Goal: Information Seeking & Learning: Learn about a topic

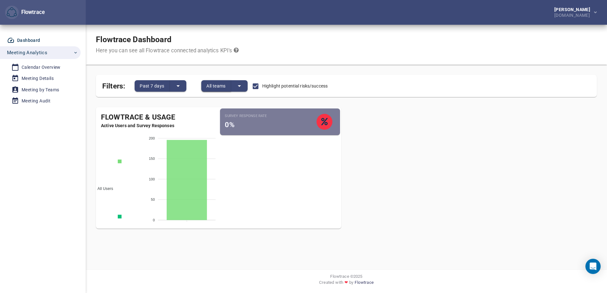
click at [220, 84] on span "All teams" at bounding box center [215, 86] width 19 height 8
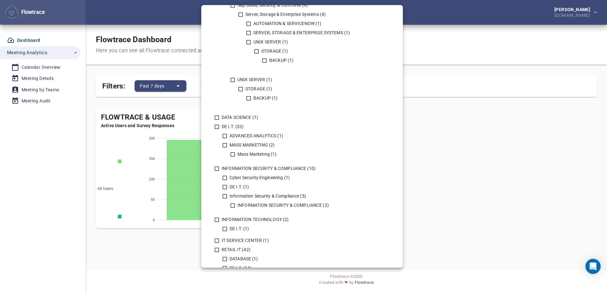
scroll to position [254, 0]
click at [217, 168] on icon at bounding box center [217, 169] width 6 height 6
click at [224, 178] on icon at bounding box center [225, 178] width 6 height 6
click at [225, 186] on icon at bounding box center [225, 187] width 6 height 6
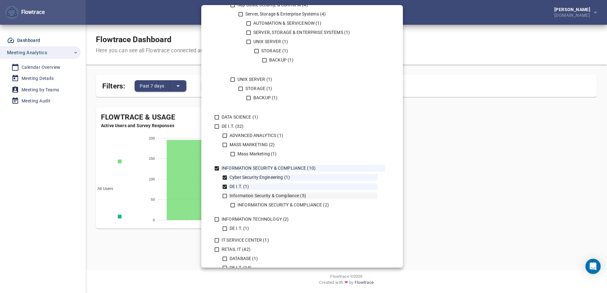
drag, startPoint x: 224, startPoint y: 195, endPoint x: 236, endPoint y: 211, distance: 20.1
click at [225, 195] on icon at bounding box center [225, 196] width 6 height 6
drag, startPoint x: 232, startPoint y: 204, endPoint x: 252, endPoint y: 204, distance: 19.7
click at [232, 205] on icon at bounding box center [233, 206] width 6 height 6
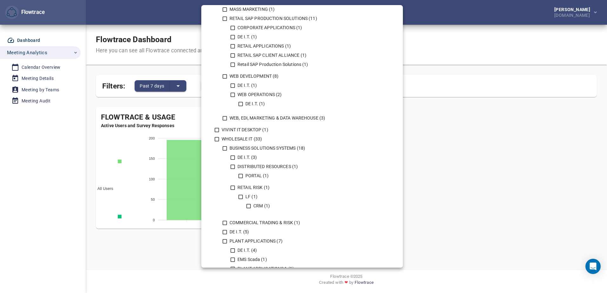
scroll to position [596, 0]
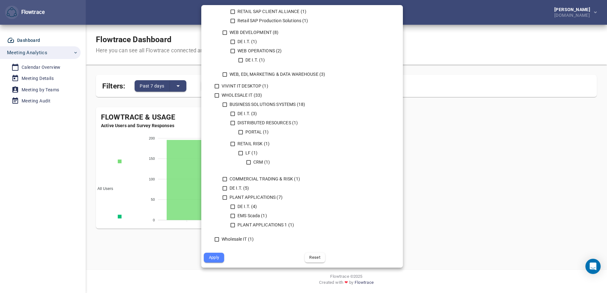
click at [212, 260] on span "Apply" at bounding box center [213, 257] width 11 height 7
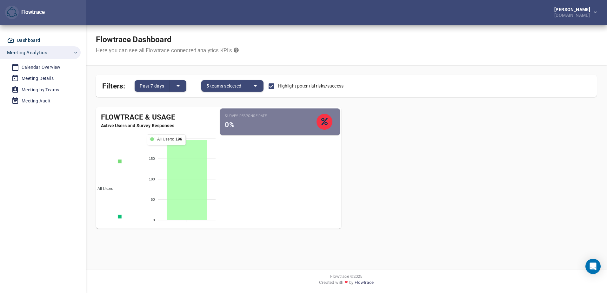
click at [192, 172] on icon at bounding box center [187, 180] width 40 height 80
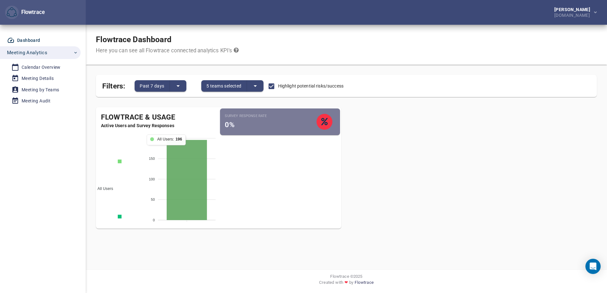
click at [192, 172] on icon at bounding box center [187, 180] width 40 height 80
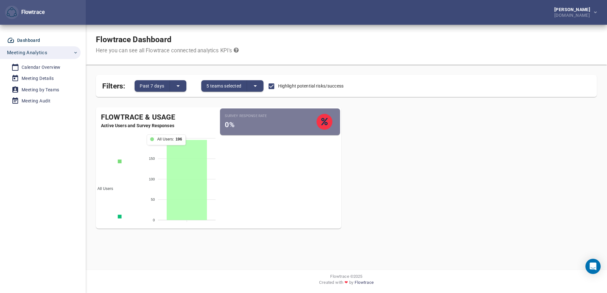
click at [192, 172] on icon at bounding box center [187, 180] width 40 height 80
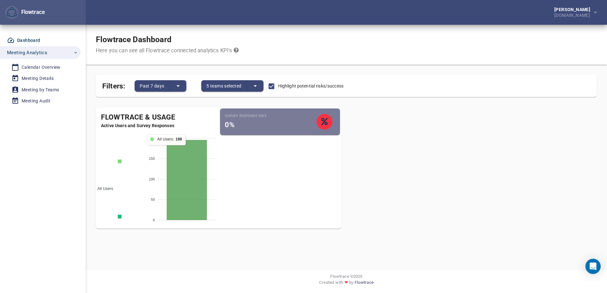
click at [192, 172] on icon at bounding box center [187, 180] width 40 height 80
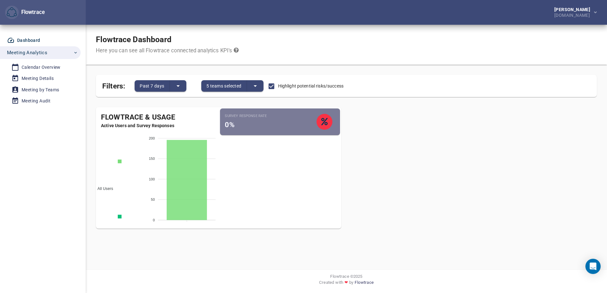
click at [254, 86] on icon "split button" at bounding box center [256, 86] width 8 height 8
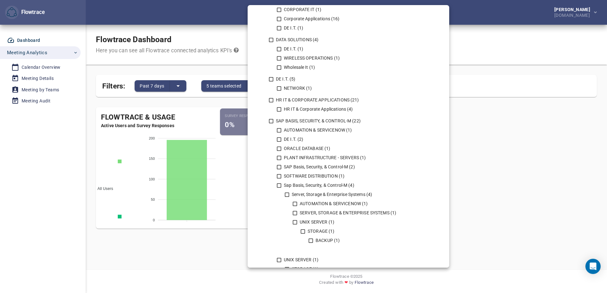
scroll to position [222, 0]
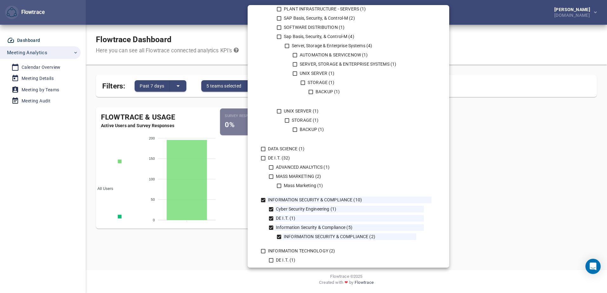
click at [550, 176] on div at bounding box center [303, 146] width 607 height 293
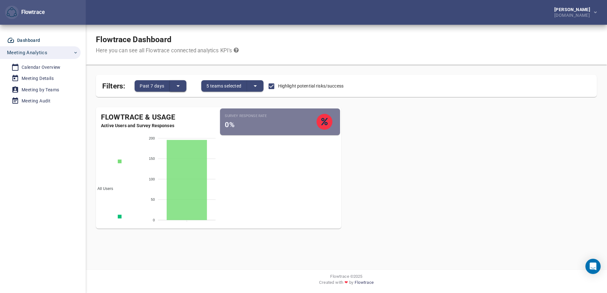
click at [173, 83] on button "split button" at bounding box center [178, 85] width 17 height 11
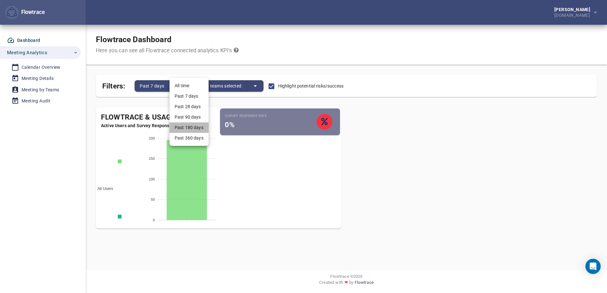
click at [181, 126] on li "Past 180 days" at bounding box center [189, 128] width 39 height 10
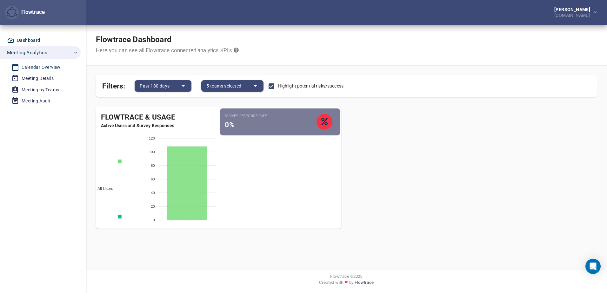
click at [46, 66] on div "Calendar Overview" at bounding box center [41, 68] width 39 height 8
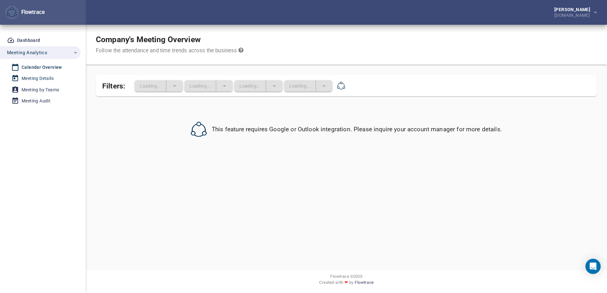
click at [44, 79] on div "Meeting Details" at bounding box center [38, 79] width 32 height 8
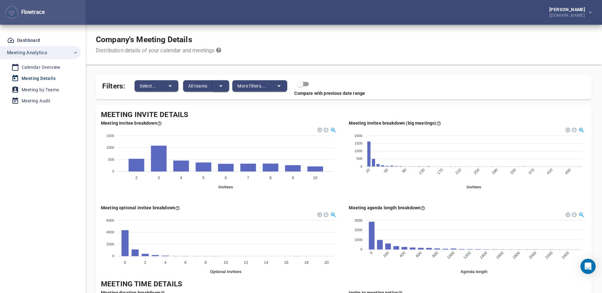
click at [225, 83] on icon "split button" at bounding box center [221, 86] width 8 height 8
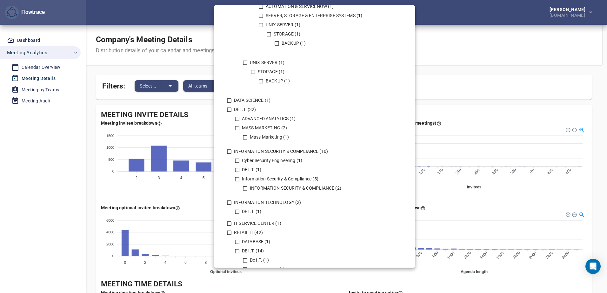
scroll to position [286, 0]
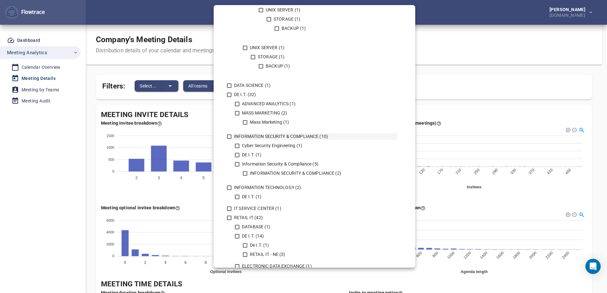
click at [229, 135] on icon at bounding box center [229, 137] width 6 height 6
click at [240, 147] on icon at bounding box center [237, 146] width 6 height 6
click at [239, 152] on icon at bounding box center [237, 155] width 6 height 6
drag, startPoint x: 236, startPoint y: 163, endPoint x: 245, endPoint y: 171, distance: 11.9
click at [237, 163] on icon at bounding box center [237, 164] width 4 height 4
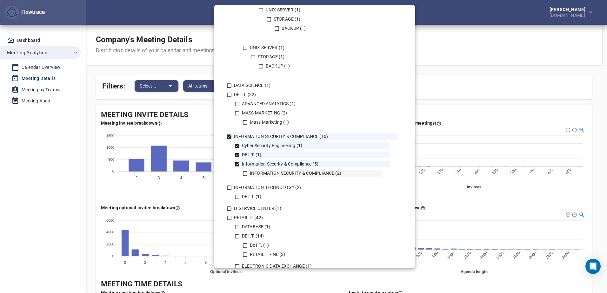
click at [249, 174] on div "INFORMATION SECURITY & COMPLIANCE (2)" at bounding box center [316, 173] width 134 height 7
click at [533, 60] on div at bounding box center [303, 146] width 607 height 293
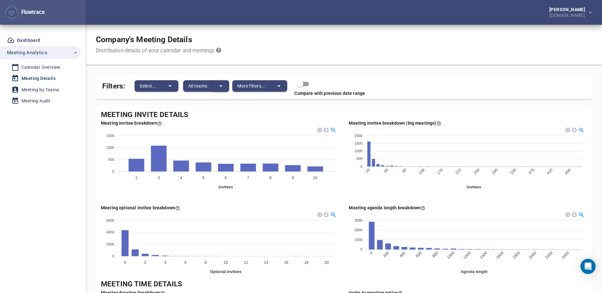
click at [224, 86] on icon "split button" at bounding box center [221, 86] width 8 height 8
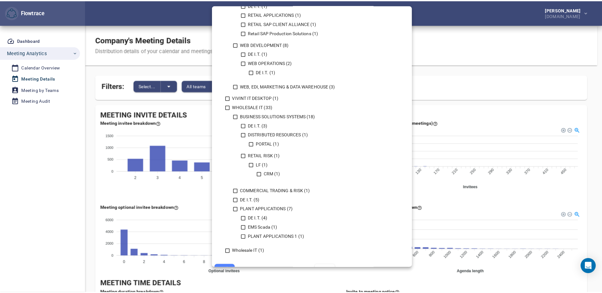
scroll to position [596, 0]
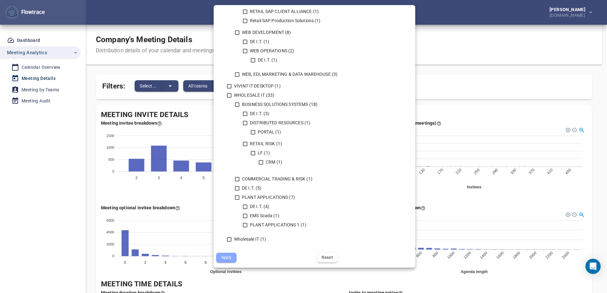
drag, startPoint x: 229, startPoint y: 257, endPoint x: 325, endPoint y: 216, distance: 105.3
click at [230, 257] on span "Apply" at bounding box center [226, 257] width 11 height 7
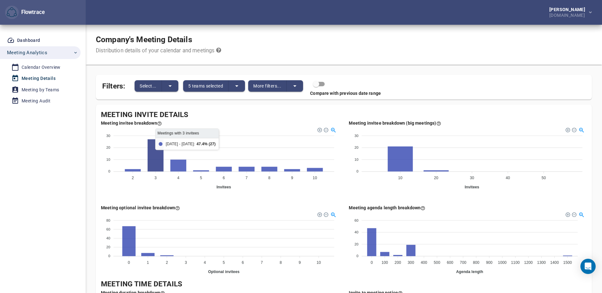
click at [150, 159] on icon at bounding box center [156, 155] width 16 height 32
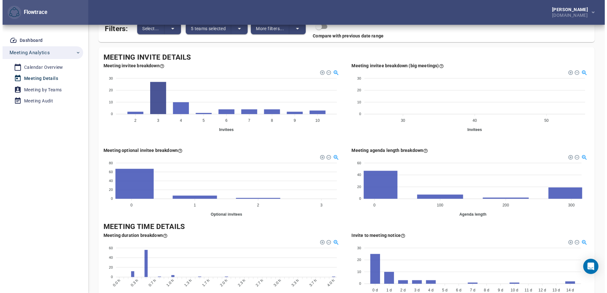
scroll to position [0, 0]
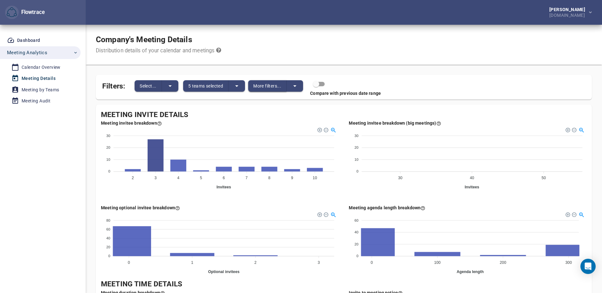
click at [272, 87] on span "More filters..." at bounding box center [267, 86] width 28 height 8
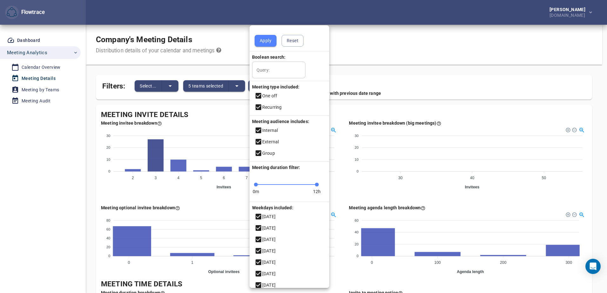
click at [437, 70] on div at bounding box center [303, 146] width 607 height 293
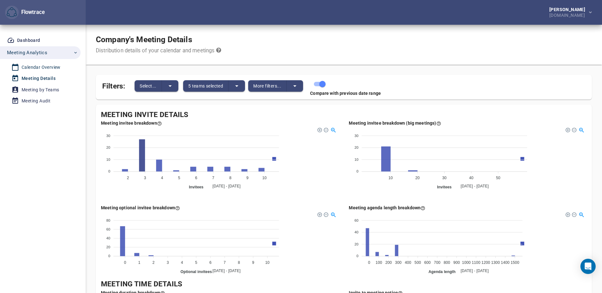
click at [42, 67] on div "Calendar Overview" at bounding box center [41, 68] width 39 height 8
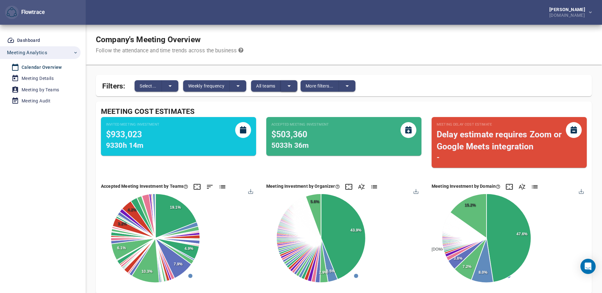
click at [290, 85] on icon "split button" at bounding box center [289, 86] width 8 height 8
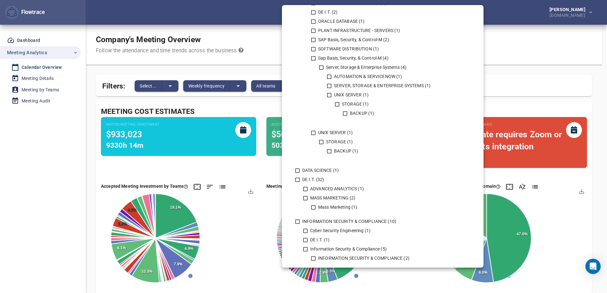
scroll to position [222, 0]
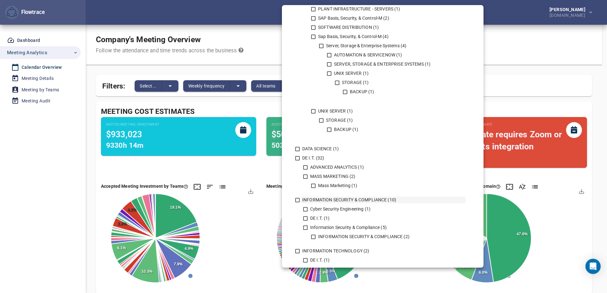
click at [297, 200] on icon at bounding box center [298, 201] width 6 height 6
click at [304, 210] on icon at bounding box center [306, 210] width 6 height 6
drag, startPoint x: 304, startPoint y: 215, endPoint x: 307, endPoint y: 224, distance: 9.1
click at [304, 216] on div "Cyber Security Engineering (1) DE I.T. (1) Information Security & Compliance (5…" at bounding box center [382, 225] width 165 height 42
drag, startPoint x: 304, startPoint y: 226, endPoint x: 312, endPoint y: 233, distance: 11.1
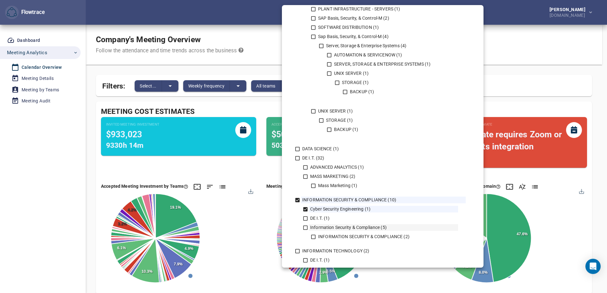
click at [304, 226] on icon at bounding box center [305, 228] width 4 height 4
click at [314, 237] on icon at bounding box center [314, 237] width 6 height 6
click at [305, 217] on icon at bounding box center [305, 219] width 4 height 4
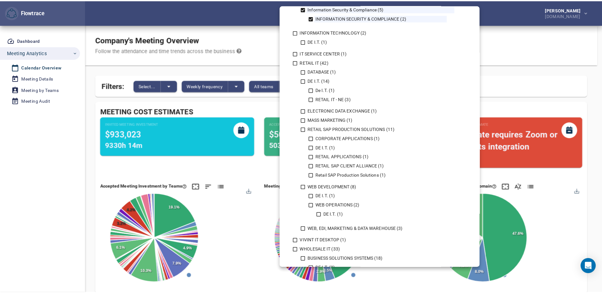
scroll to position [596, 0]
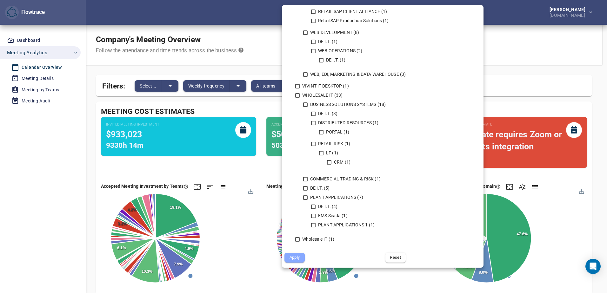
drag, startPoint x: 298, startPoint y: 256, endPoint x: 423, endPoint y: 233, distance: 126.5
click at [297, 256] on span "Apply" at bounding box center [294, 257] width 11 height 7
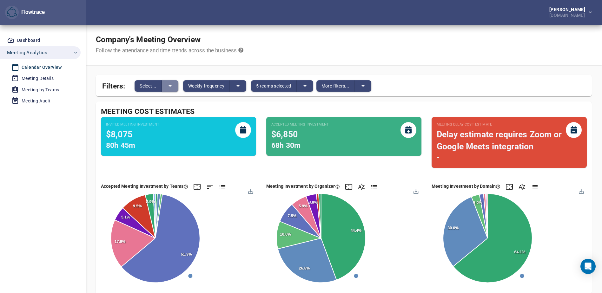
click at [170, 84] on icon "split button" at bounding box center [170, 86] width 8 height 8
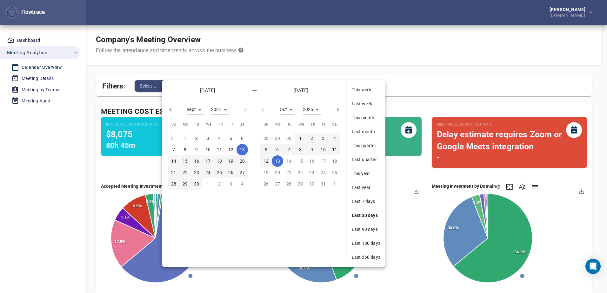
click at [434, 74] on div at bounding box center [303, 146] width 607 height 293
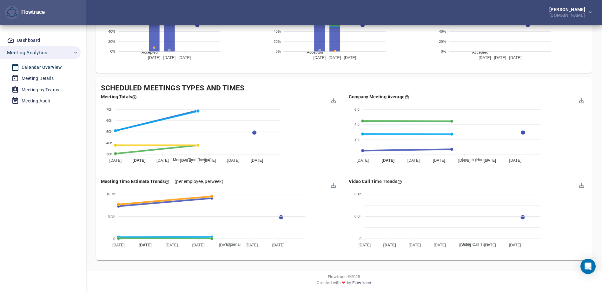
scroll to position [572, 0]
click at [318, 155] on div "Meeting Time (Invited) Meeting Time (HI) Meeting Time (LO) # Meetings" at bounding box center [254, 218] width 166 height 223
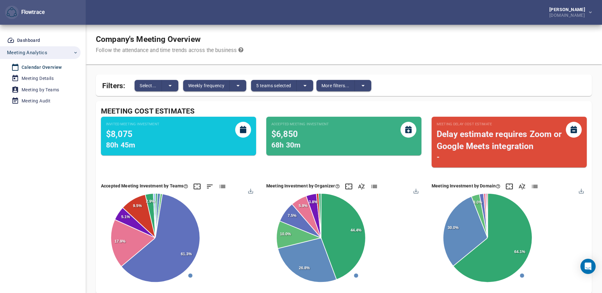
scroll to position [0, 0]
